Goal: Task Accomplishment & Management: Use online tool/utility

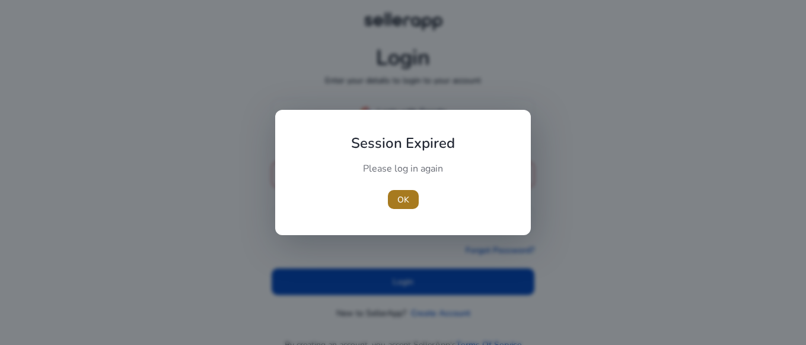
click at [407, 203] on span "OK" at bounding box center [403, 199] width 12 height 12
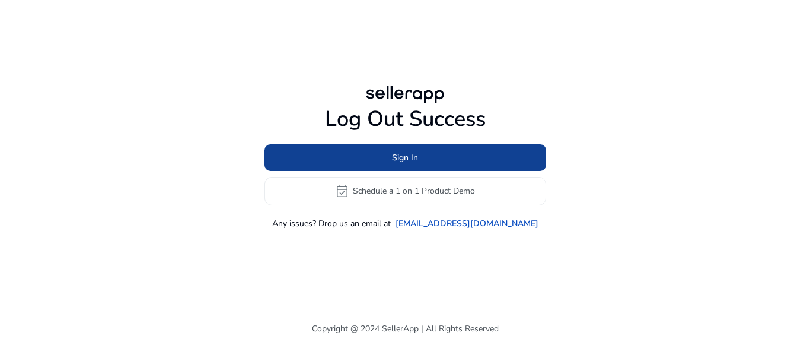
click at [402, 154] on span "Sign In" at bounding box center [405, 157] width 26 height 12
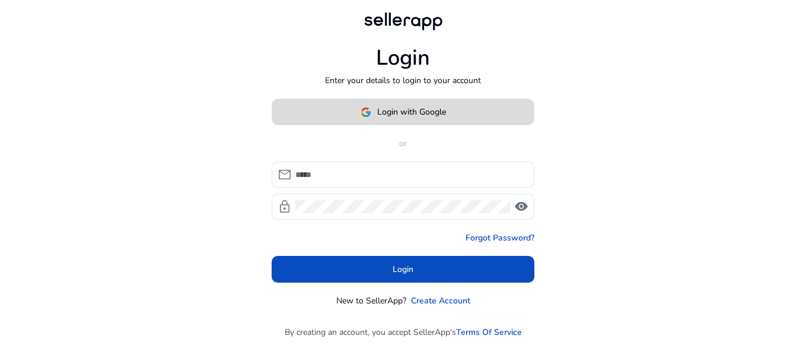
click at [410, 121] on span at bounding box center [403, 112] width 262 height 28
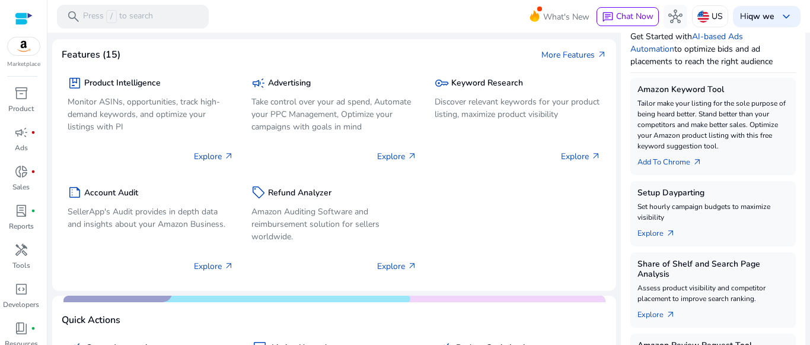
scroll to position [184, 0]
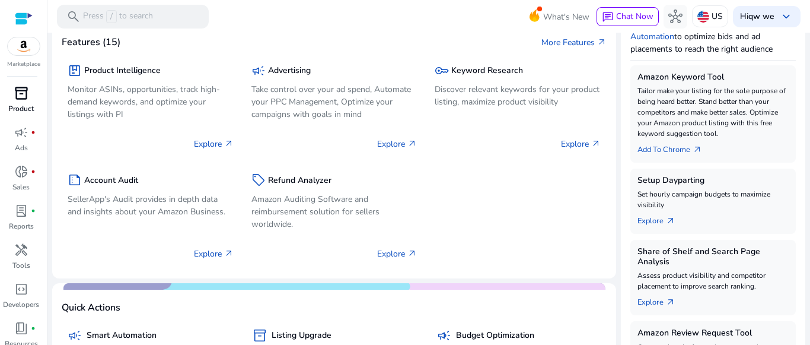
click at [28, 103] on link "inventory_2 Product" at bounding box center [21, 103] width 42 height 39
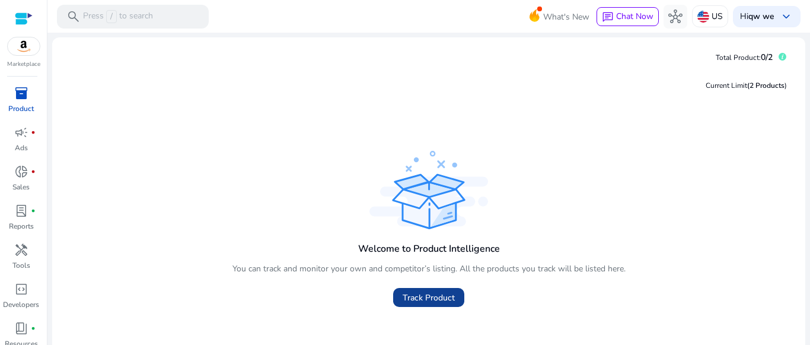
click at [437, 298] on span "Track Product" at bounding box center [429, 297] width 52 height 12
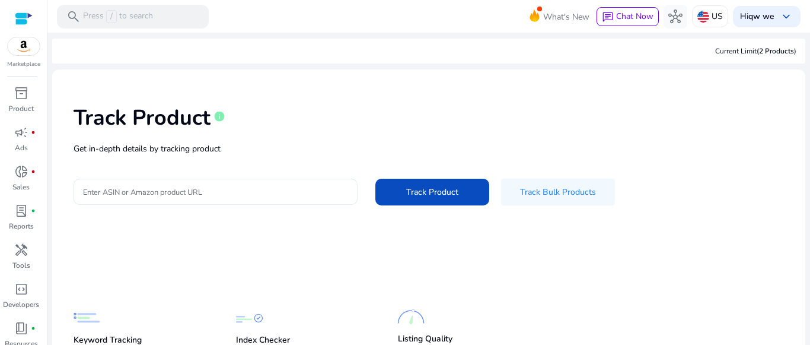
click at [207, 198] on input "Enter ASIN or Amazon product URL" at bounding box center [215, 191] width 265 height 13
click at [213, 202] on div at bounding box center [215, 192] width 265 height 26
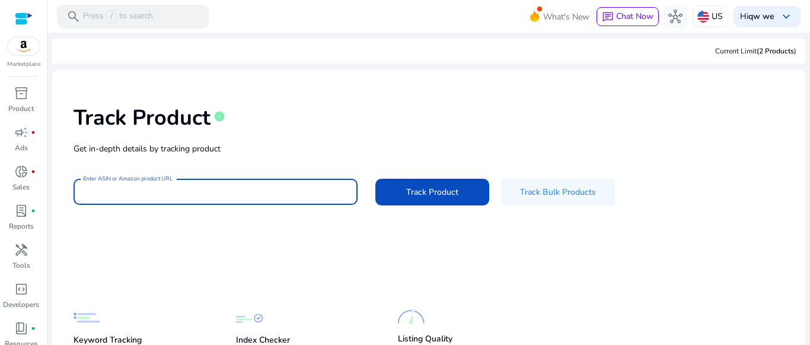
paste input "**********"
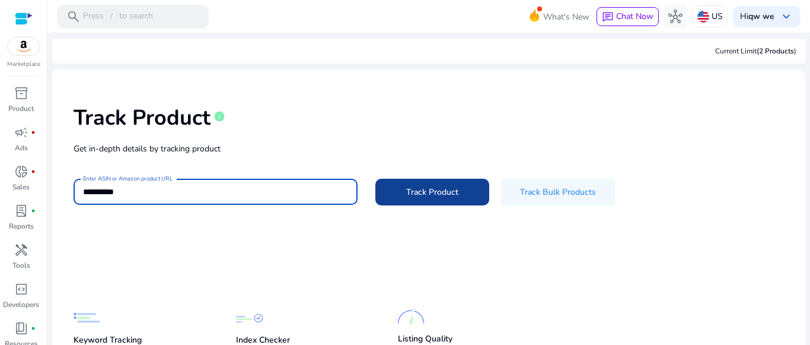
type input "**********"
click at [434, 193] on span "Track Product" at bounding box center [432, 192] width 52 height 12
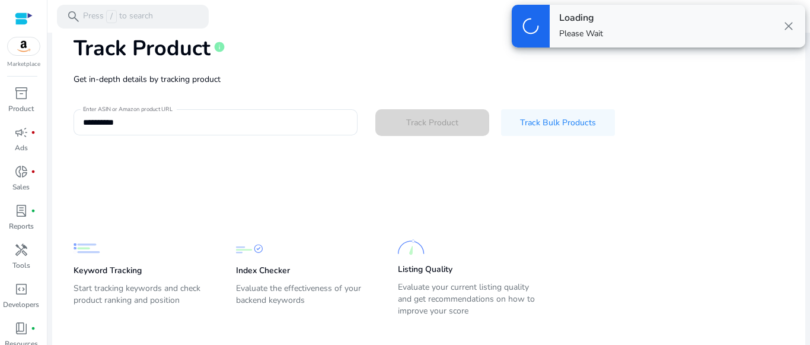
scroll to position [84, 0]
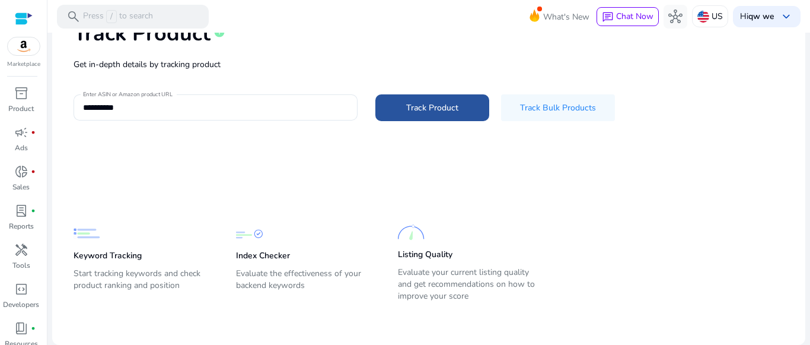
click at [421, 103] on span "Track Product" at bounding box center [432, 107] width 52 height 12
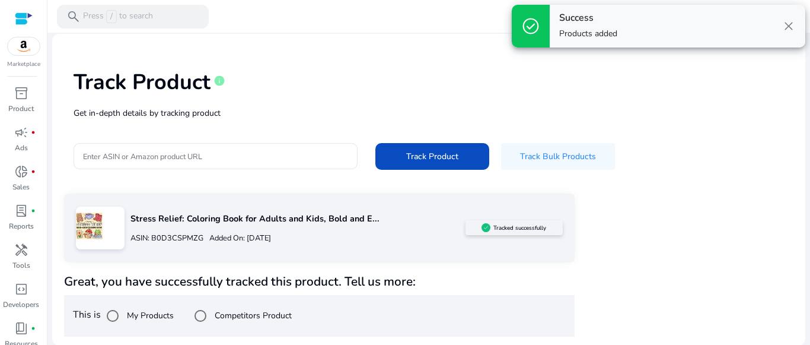
scroll to position [36, 0]
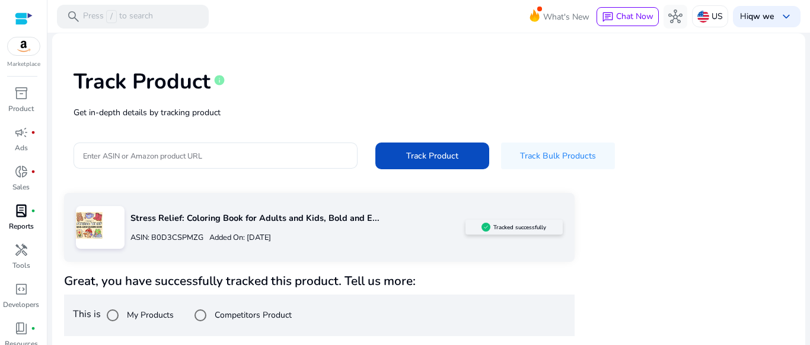
click at [22, 226] on p "Reports" at bounding box center [21, 226] width 25 height 11
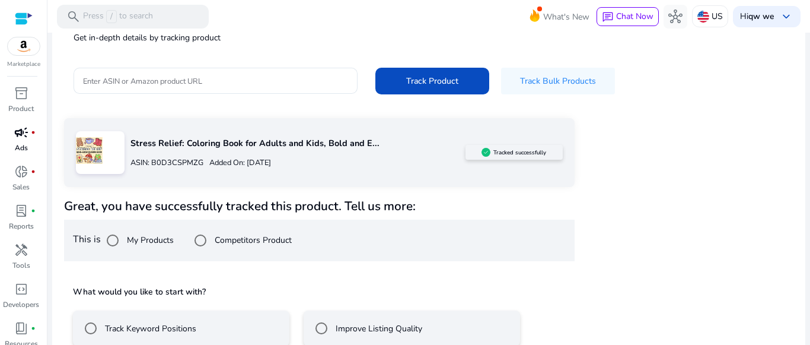
scroll to position [176, 0]
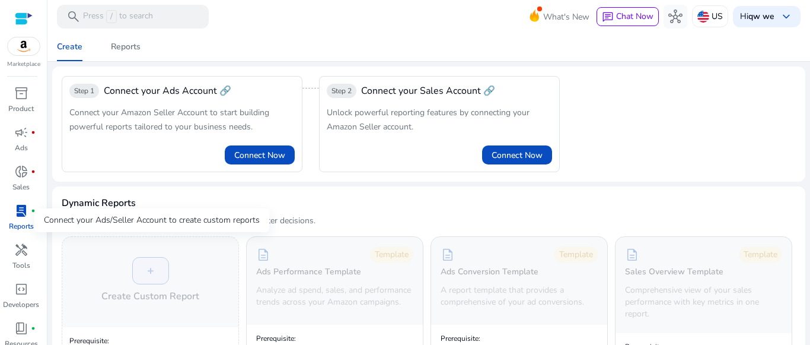
click at [174, 318] on div "+ Create Custom Report" at bounding box center [150, 282] width 176 height 90
click at [18, 95] on span "inventory_2" at bounding box center [21, 93] width 14 height 14
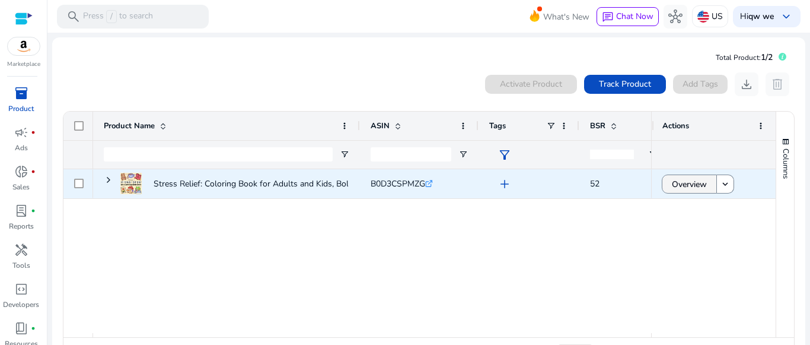
click at [691, 184] on span "Overview" at bounding box center [689, 184] width 35 height 24
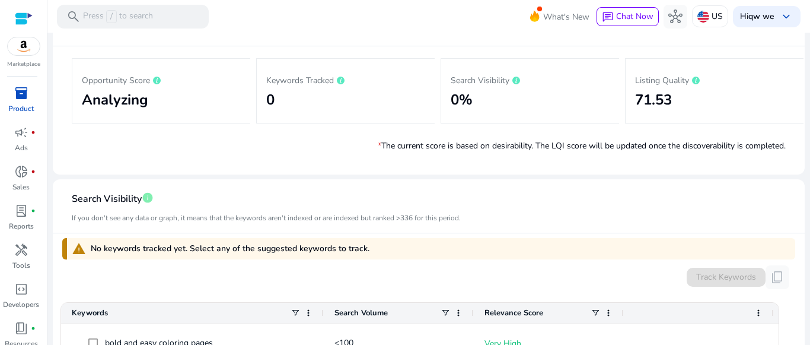
scroll to position [205, 0]
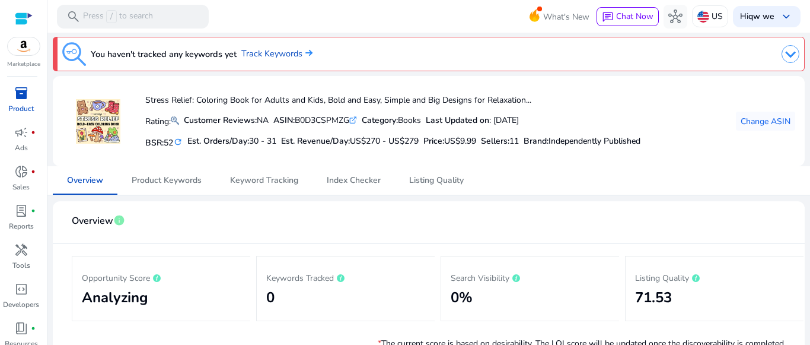
scroll to position [0, 0]
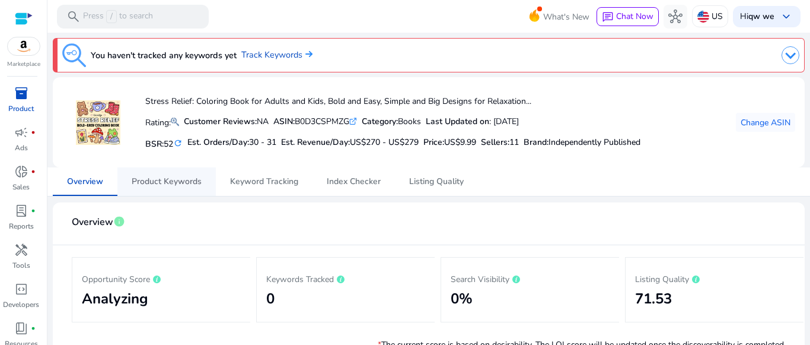
click at [155, 184] on span "Product Keywords" at bounding box center [167, 181] width 70 height 8
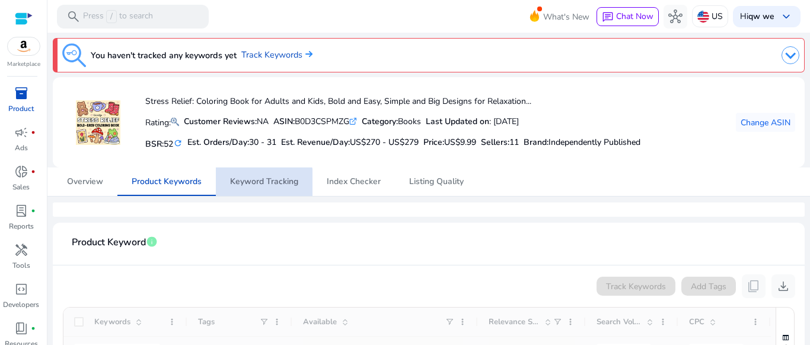
click at [253, 183] on span "Keyword Tracking" at bounding box center [264, 181] width 68 height 8
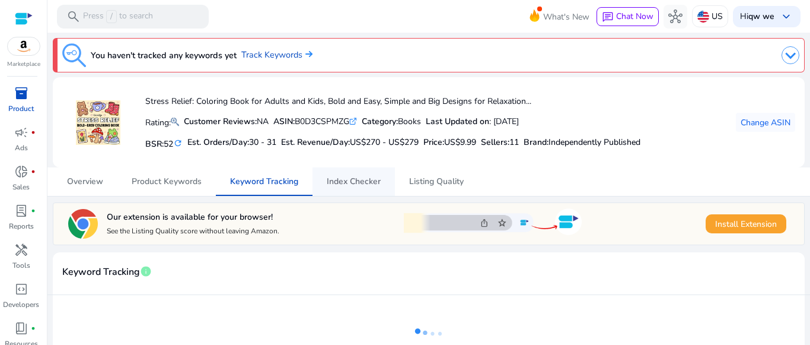
click at [356, 183] on span "Index Checker" at bounding box center [354, 181] width 54 height 8
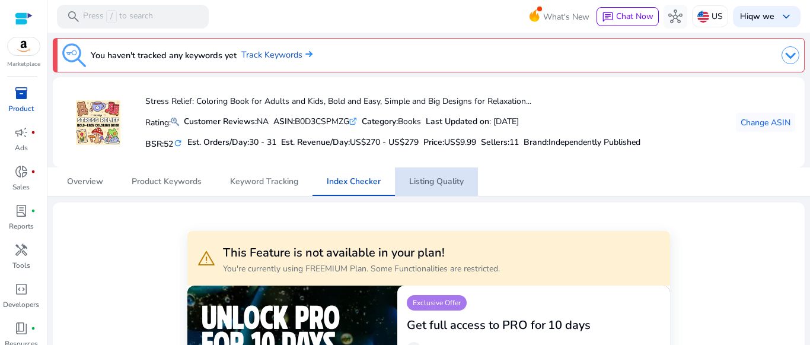
click at [418, 178] on span "Listing Quality" at bounding box center [436, 181] width 55 height 8
